Goal: Information Seeking & Learning: Find specific fact

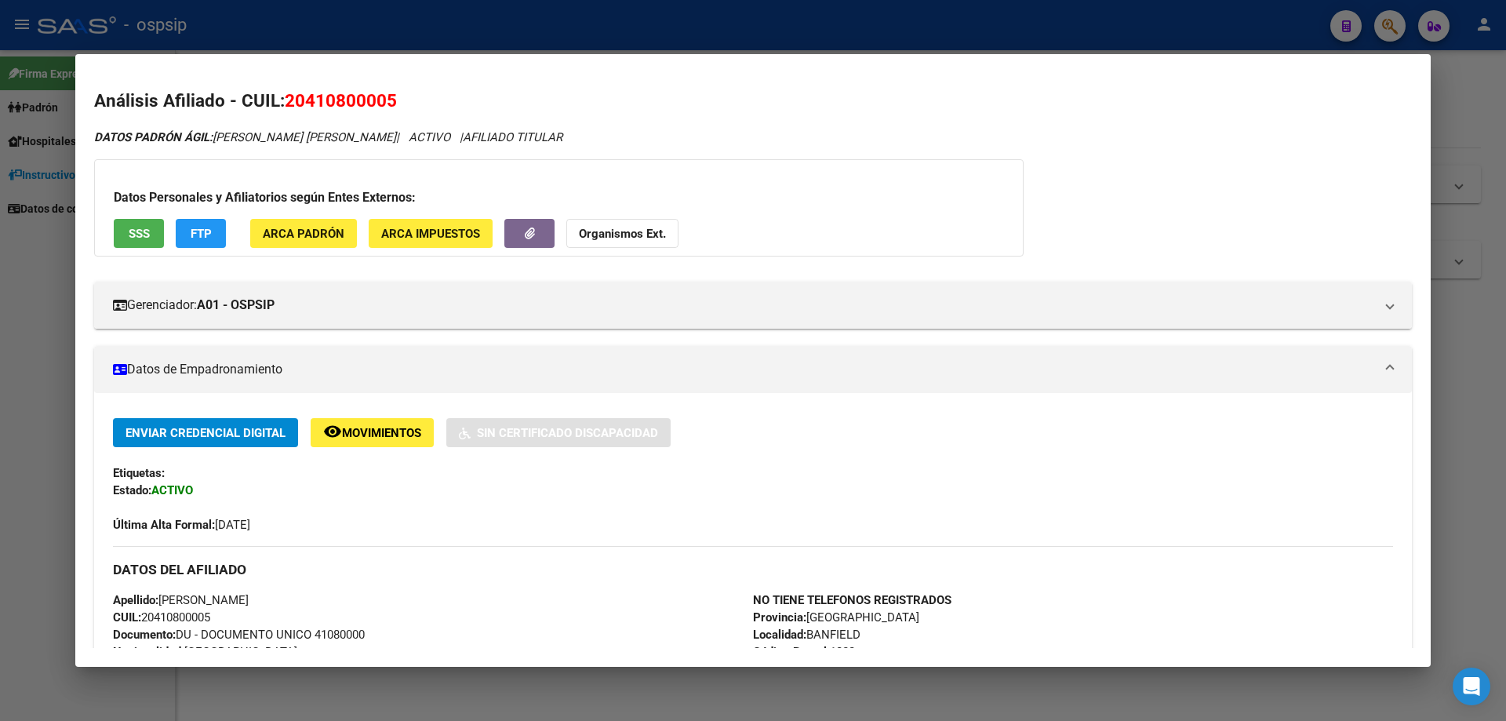
click at [0, 460] on div at bounding box center [753, 360] width 1506 height 721
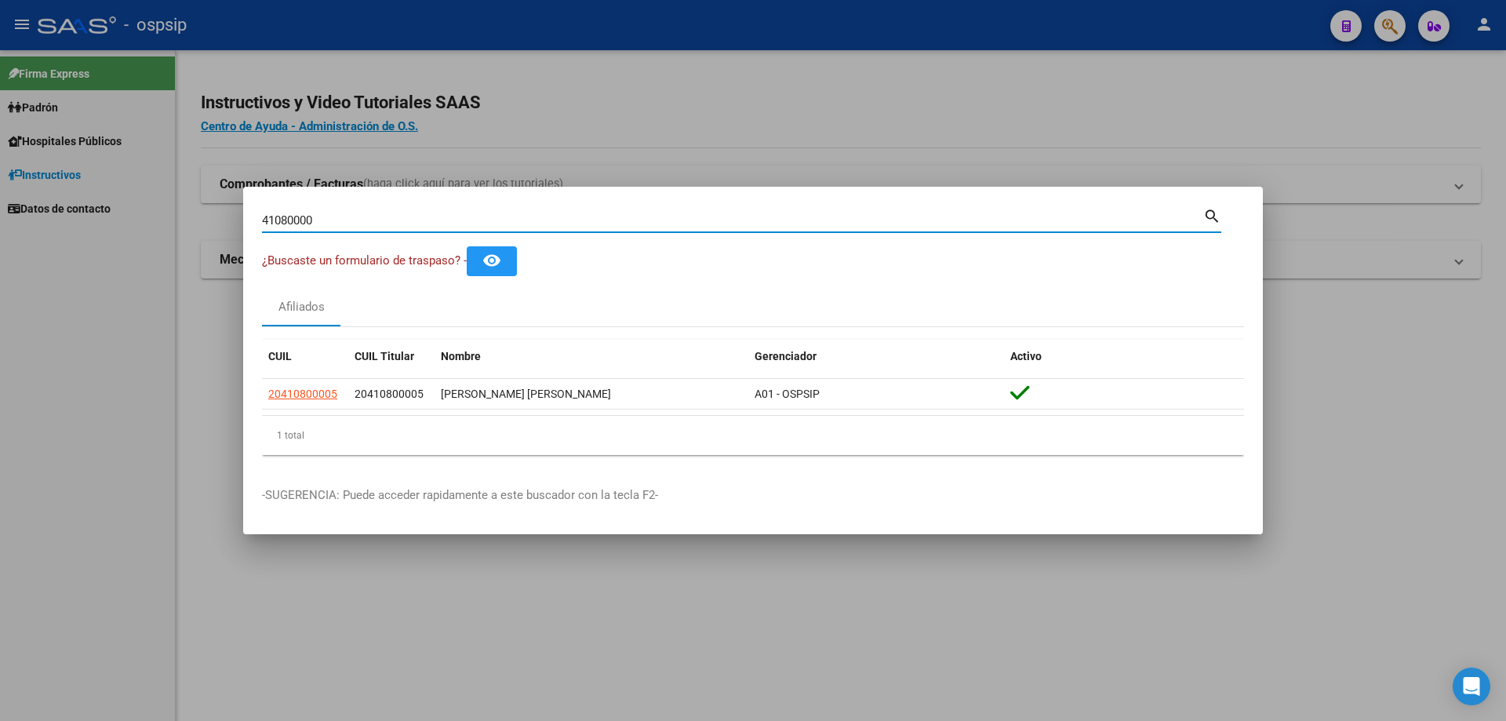
click at [298, 215] on input "41080000" at bounding box center [732, 220] width 941 height 14
paste input "14620673"
type input "14620673"
click at [296, 394] on span "20146206736" at bounding box center [302, 393] width 69 height 13
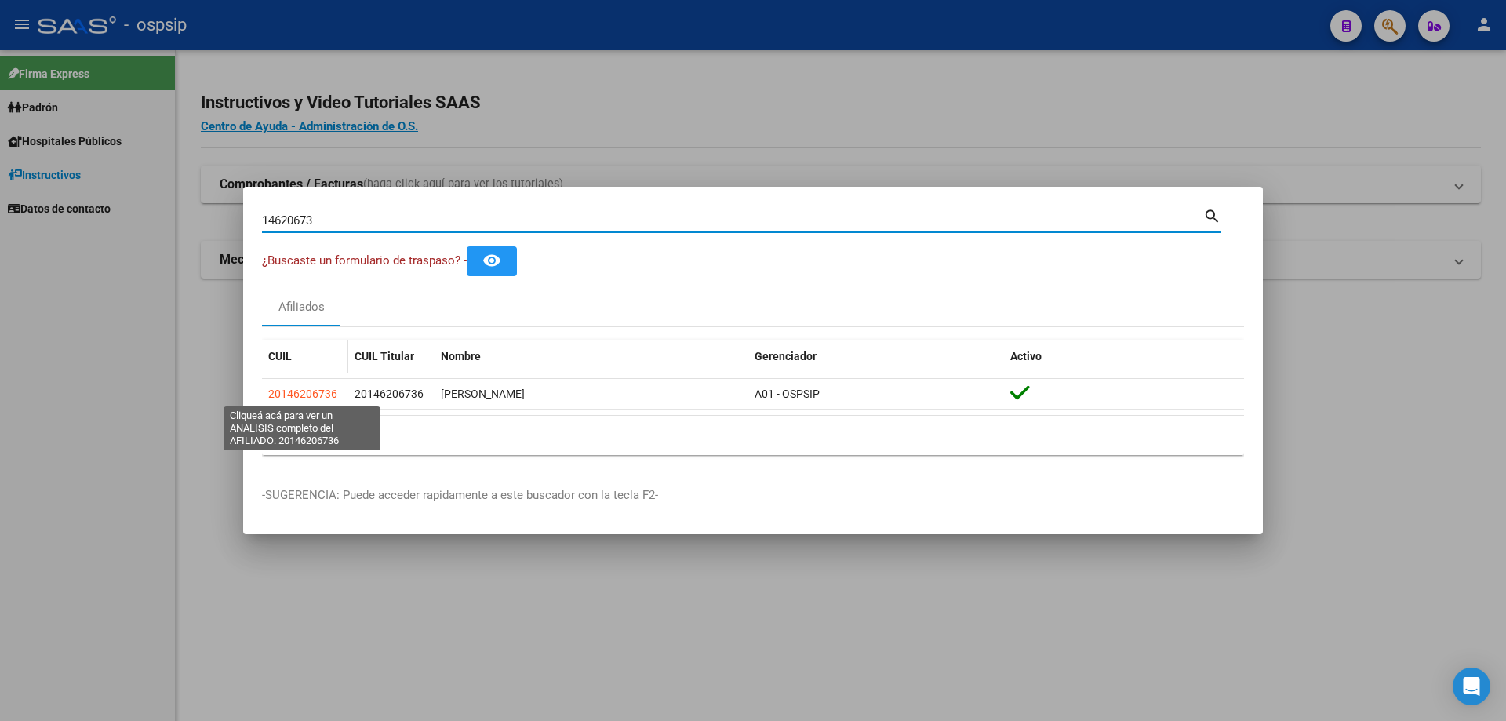
type textarea "20146206736"
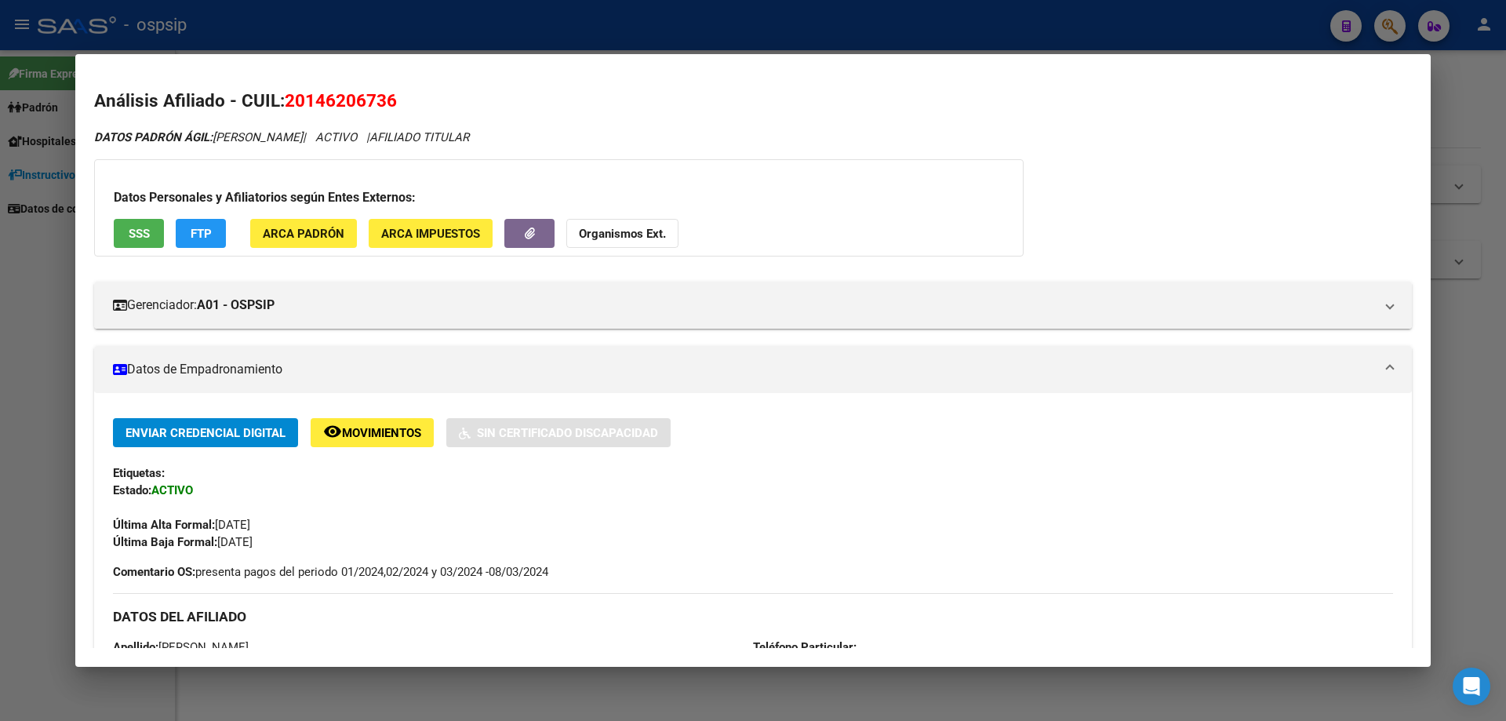
scroll to position [157, 0]
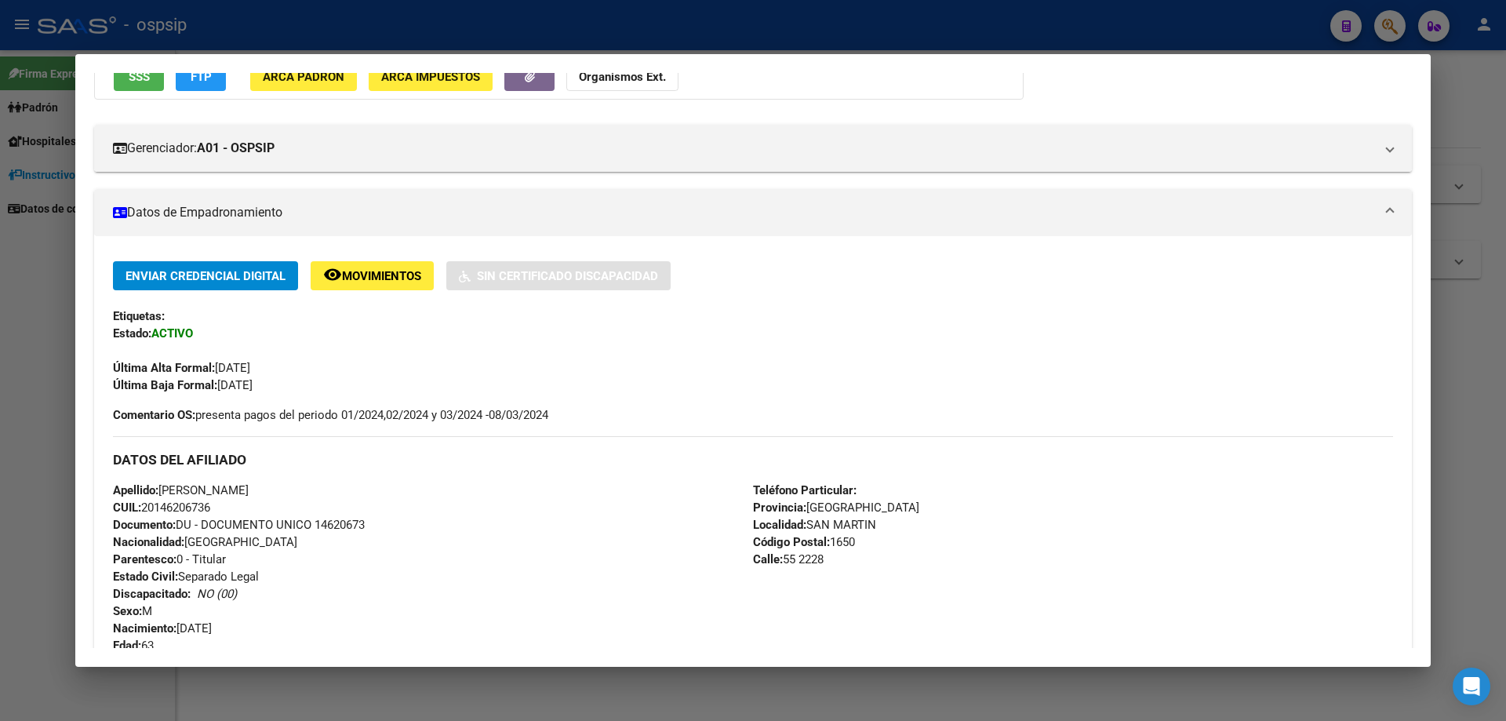
click at [346, 522] on span "Documento: DU - DOCUMENTO UNICO 14620673" at bounding box center [239, 525] width 252 height 14
copy span "14620673"
